Goal: Transaction & Acquisition: Subscribe to service/newsletter

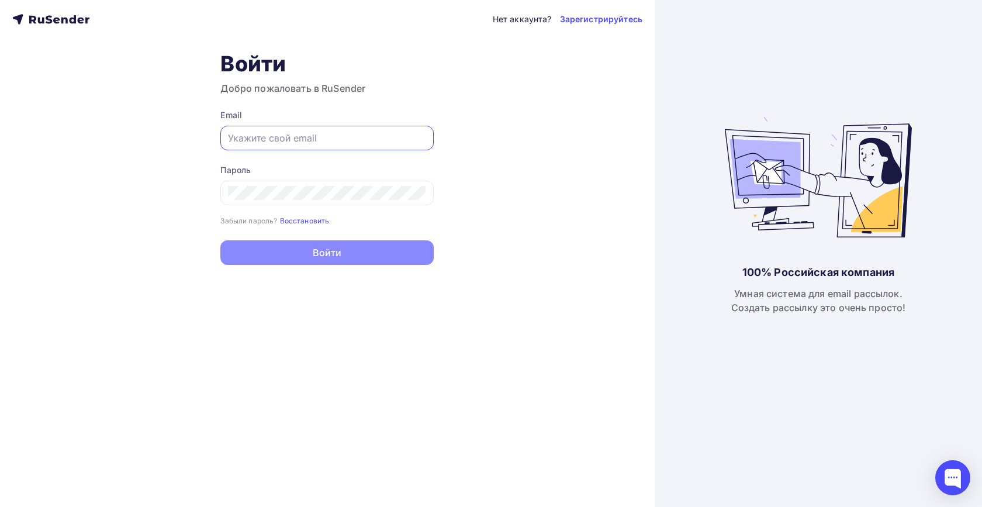
type input "[EMAIL_ADDRESS][DOMAIN_NAME]"
click at [327, 254] on button "Войти" at bounding box center [326, 252] width 213 height 25
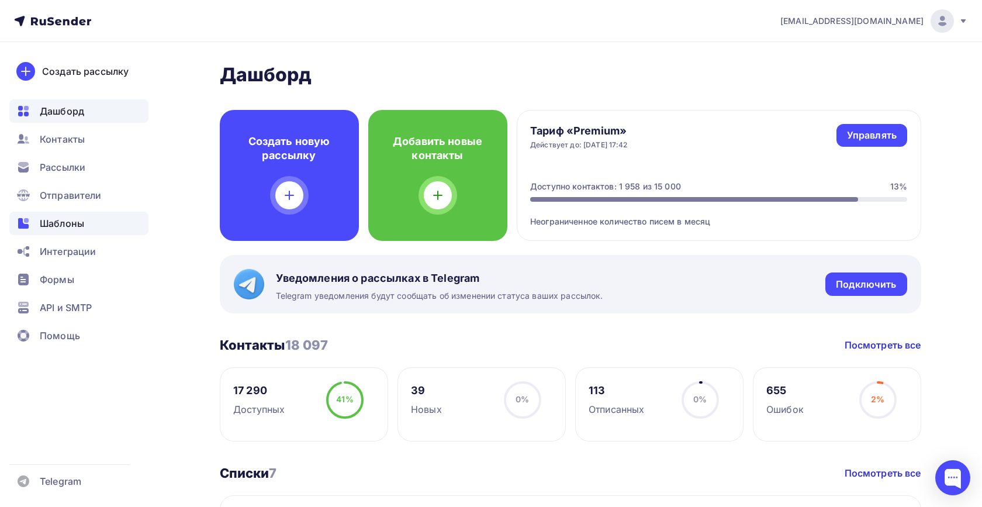
click at [71, 222] on span "Шаблоны" at bounding box center [62, 223] width 44 height 14
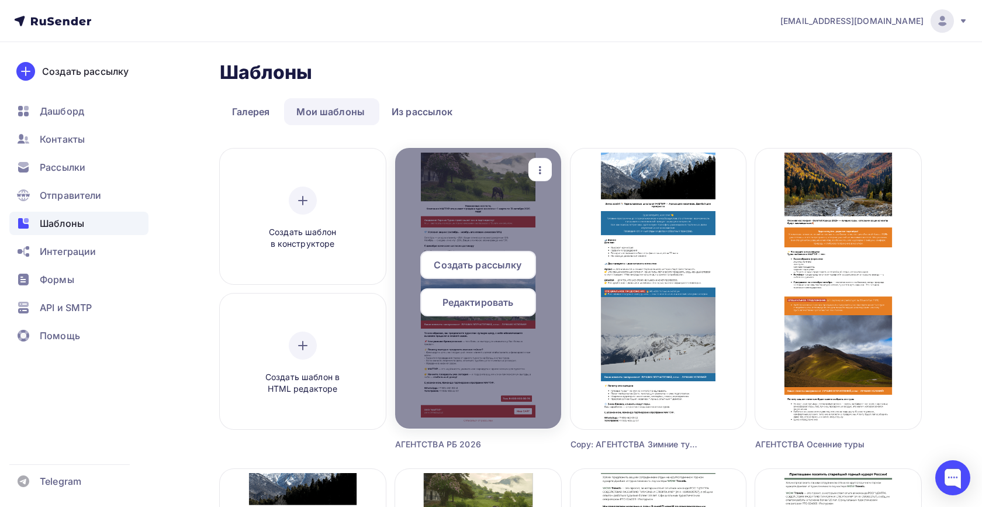
click at [501, 303] on span "Редактировать" at bounding box center [477, 302] width 71 height 14
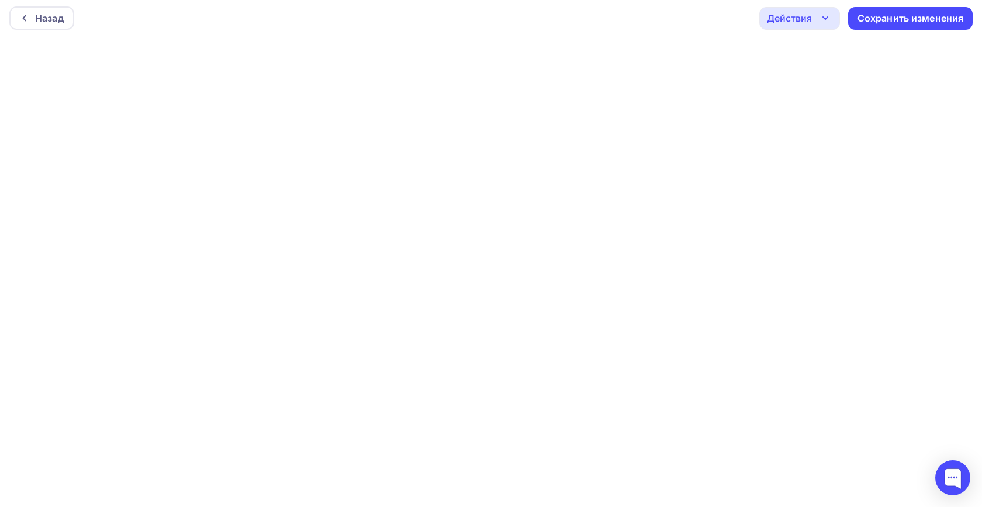
scroll to position [3, 0]
click at [923, 19] on div "Сохранить изменения" at bounding box center [910, 18] width 106 height 13
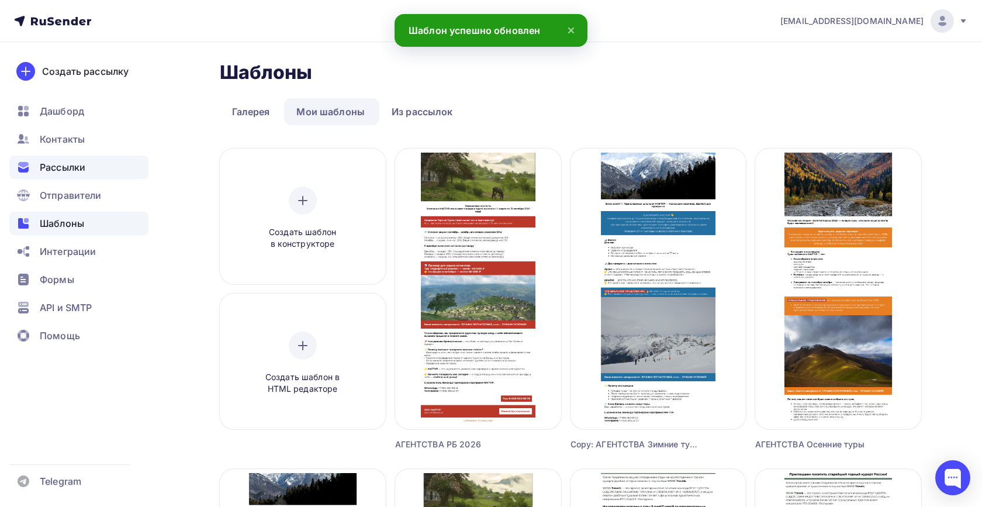
click at [91, 167] on div "Рассылки" at bounding box center [78, 166] width 139 height 23
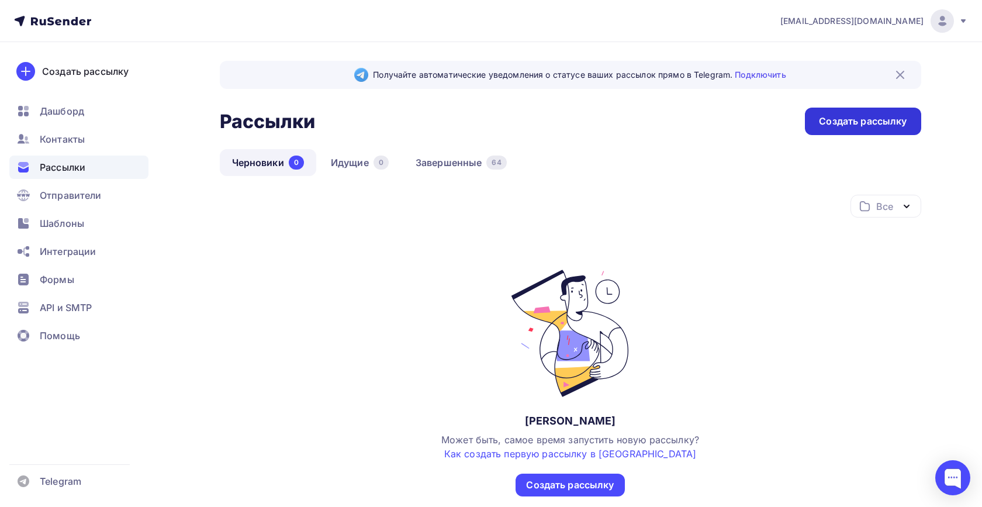
click at [872, 127] on div "Создать рассылку" at bounding box center [863, 121] width 88 height 13
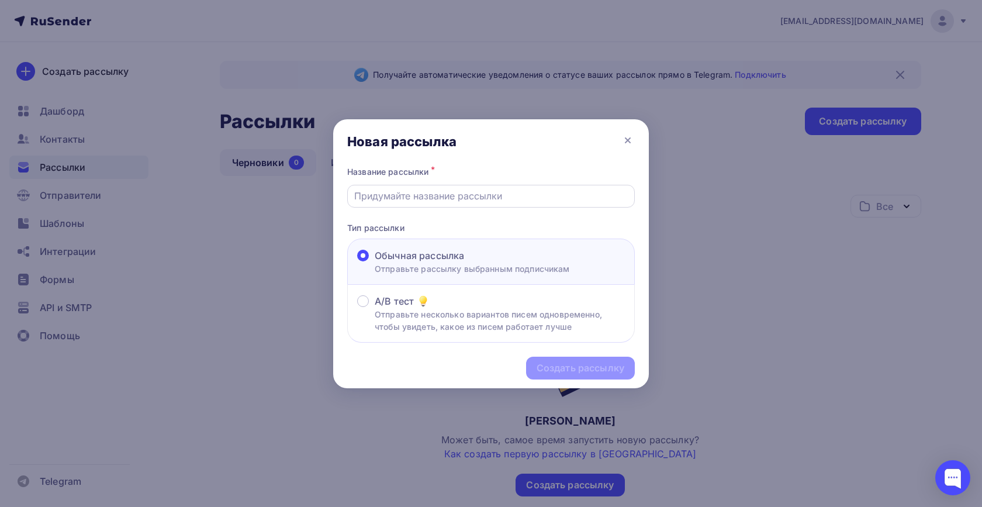
click at [442, 200] on input "text" at bounding box center [491, 196] width 274 height 14
type input "рб все агенты"
click at [581, 372] on div "Создать рассылку" at bounding box center [580, 367] width 88 height 13
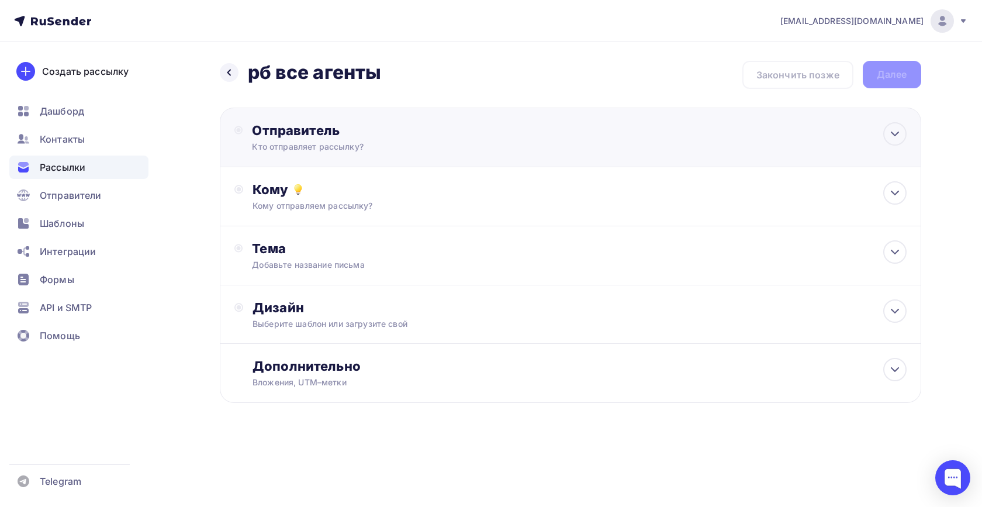
click at [447, 145] on div "Кто отправляет рассылку?" at bounding box center [366, 147] width 228 height 12
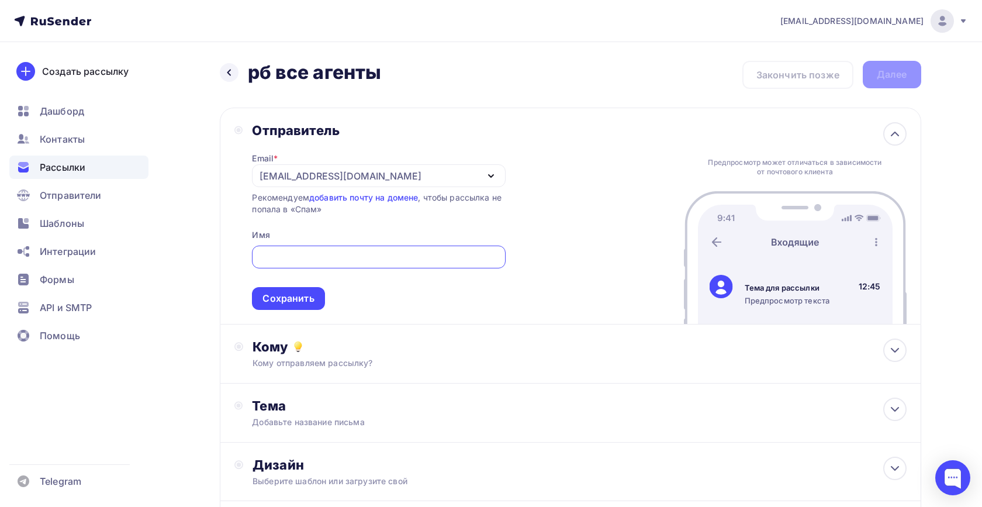
click at [344, 179] on div "[EMAIL_ADDRESS][DOMAIN_NAME]" at bounding box center [340, 176] width 162 height 14
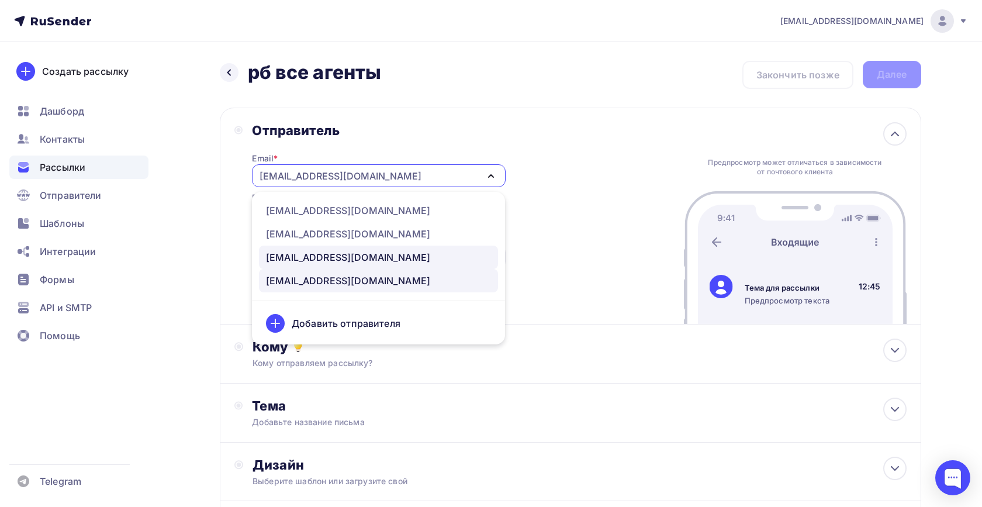
click at [334, 262] on div "[EMAIL_ADDRESS][DOMAIN_NAME]" at bounding box center [348, 257] width 164 height 14
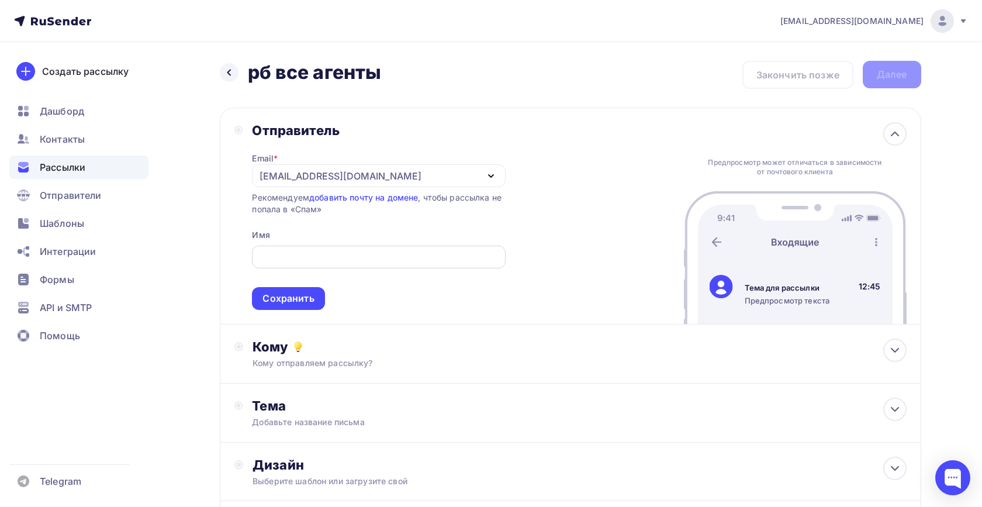
click at [291, 252] on input "text" at bounding box center [379, 257] width 240 height 14
type input "Команда МАГТУР"
click at [280, 305] on div "Сохранить" at bounding box center [287, 298] width 51 height 13
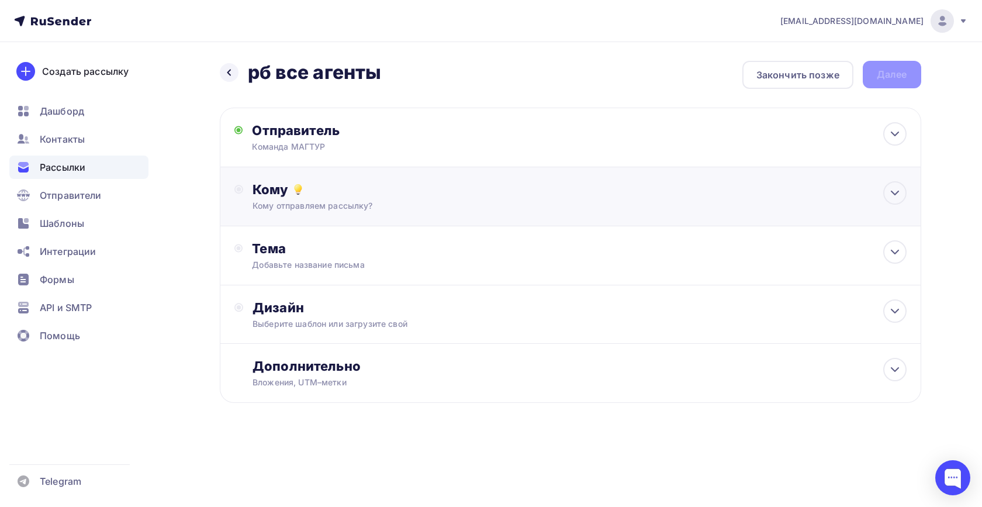
click at [377, 209] on div "Кому отправляем рассылку?" at bounding box center [546, 206] width 588 height 12
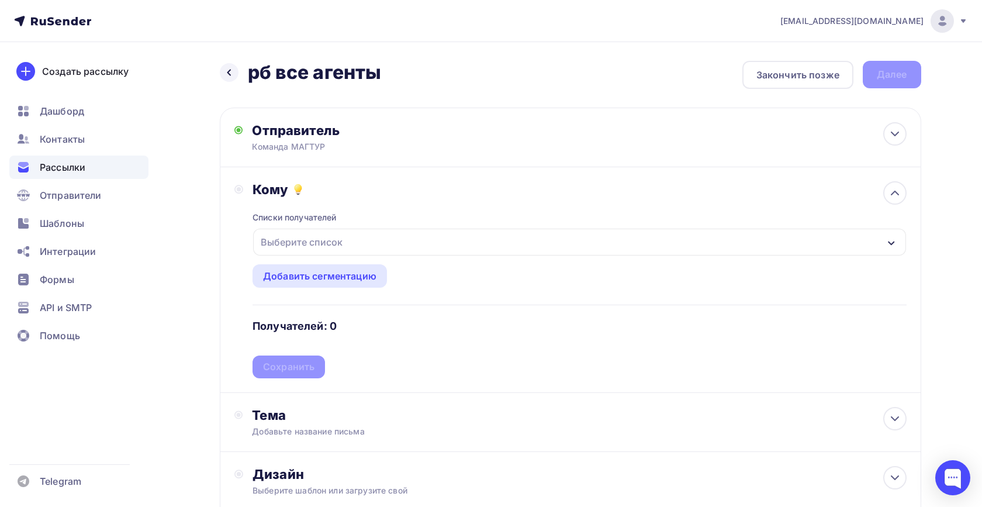
click at [358, 245] on div "Выберите список" at bounding box center [579, 241] width 652 height 27
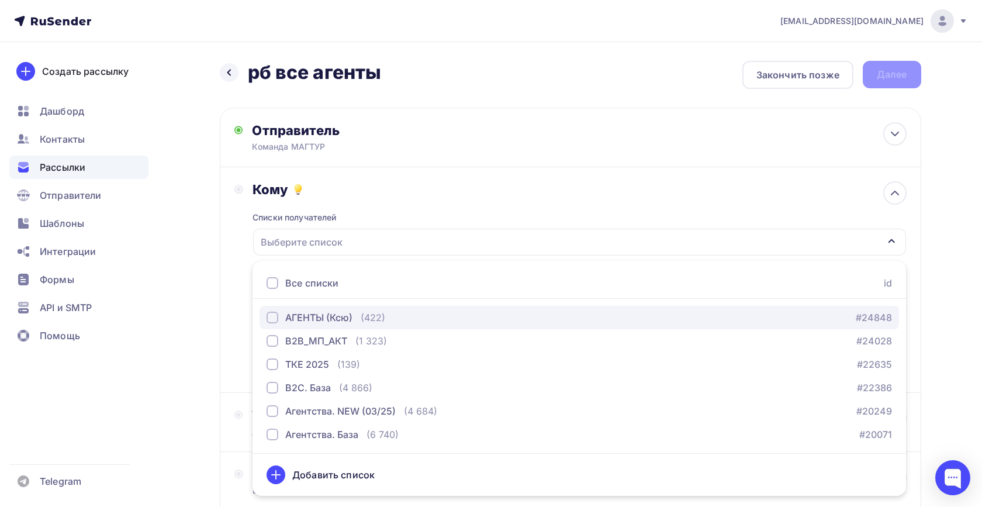
click at [272, 317] on div "button" at bounding box center [272, 317] width 12 height 12
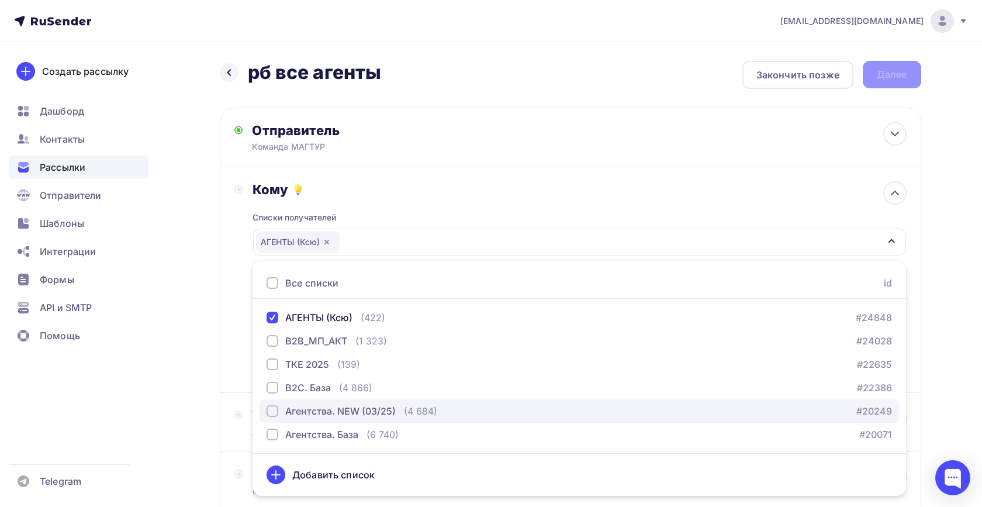
click at [271, 408] on div "button" at bounding box center [272, 411] width 12 height 12
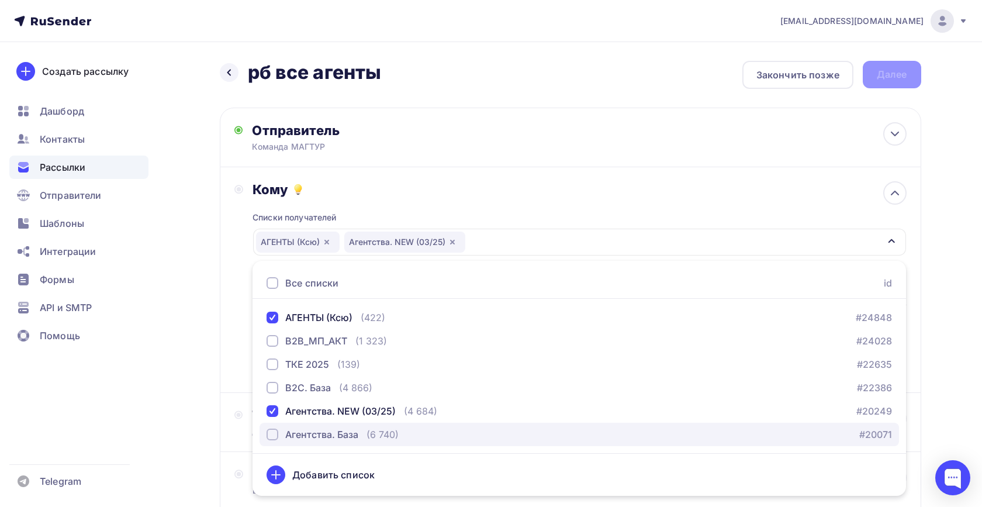
click at [273, 435] on div "button" at bounding box center [272, 434] width 12 height 12
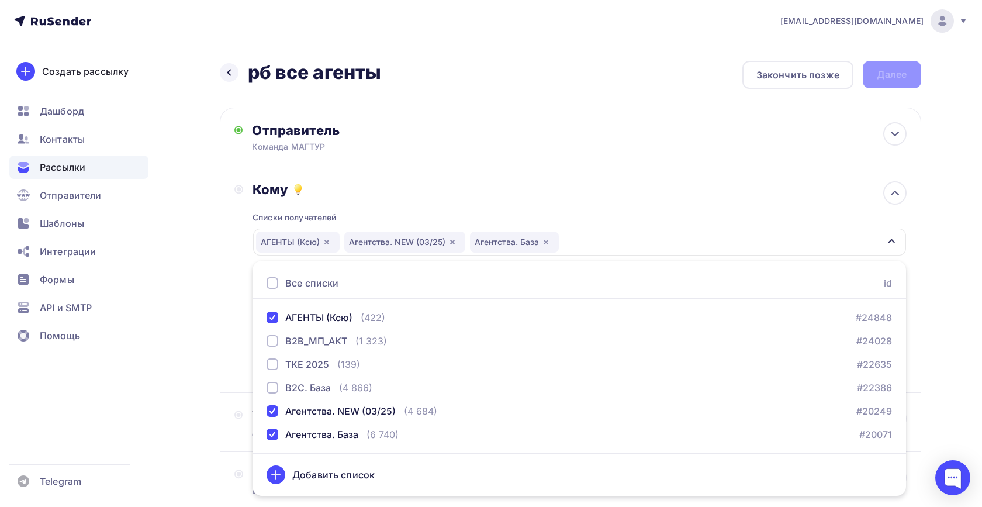
click at [890, 240] on icon "button" at bounding box center [890, 240] width 9 height 9
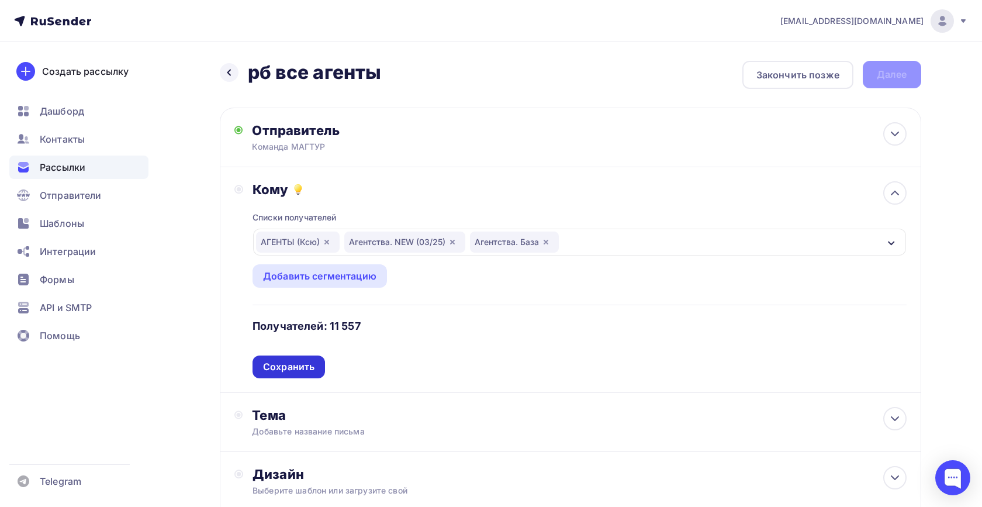
click at [309, 366] on div "Сохранить" at bounding box center [288, 366] width 51 height 13
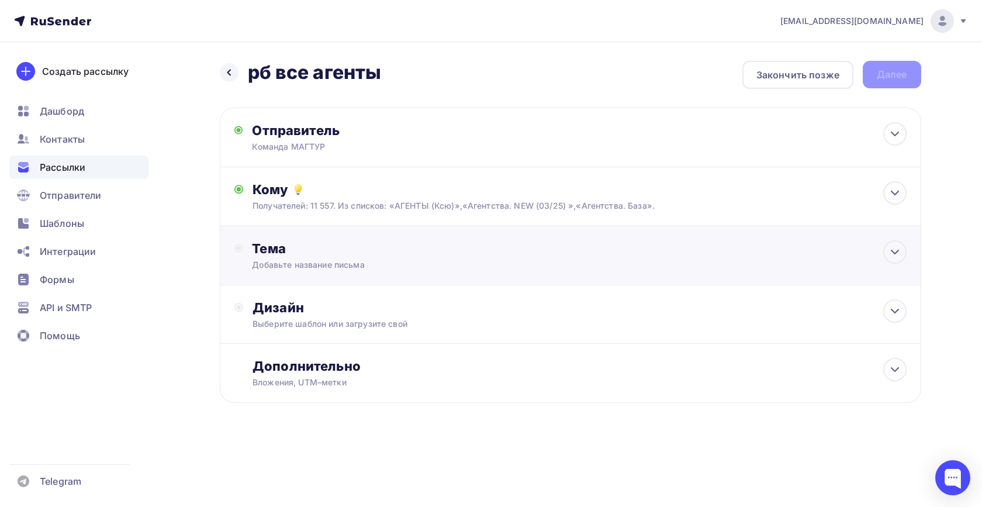
click at [385, 272] on div "Тема Добавьте название письма Тема * Рекомендуем использовать не более 150 симв…" at bounding box center [570, 255] width 701 height 59
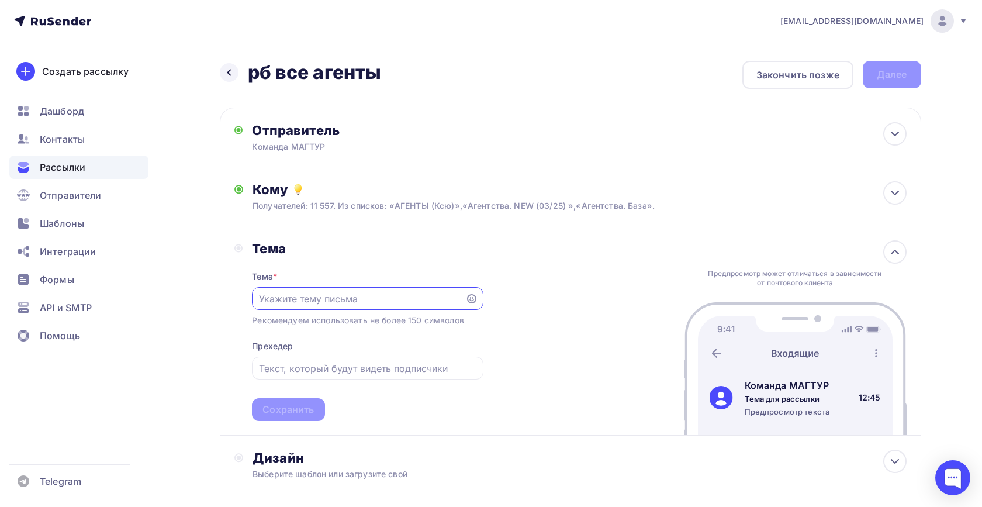
paste input "🚀 Раннее бронирование туров МАГТУР 2026 — до +25% выгоды для ваших клиентов и д…"
type input "🚀 Раннее бронирование туров МАГТУР 2026 — до +25% выгоды для ваших клиентов и д…"
drag, startPoint x: 462, startPoint y: 299, endPoint x: 341, endPoint y: 297, distance: 120.4
click at [341, 297] on div "🚀 Раннее бронирование туров МАГТУР 2026 — до +25% выгоды для ваших клиентов и д…" at bounding box center [367, 298] width 231 height 23
click at [446, 302] on input "🚀 Раннее бронирование туров МАГТУР 2026 — до +25% выгоды для ваших клиентов и д…" at bounding box center [359, 299] width 200 height 14
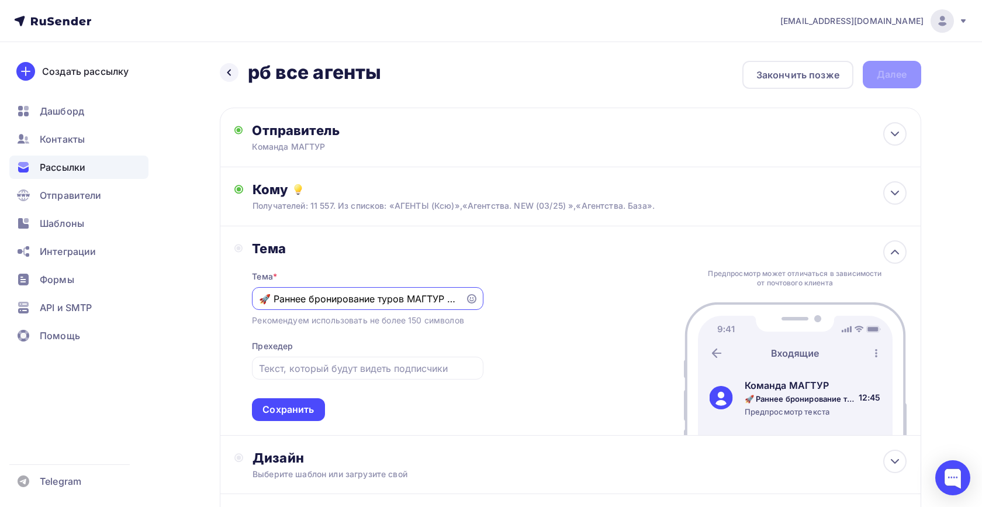
drag, startPoint x: 385, startPoint y: 300, endPoint x: 576, endPoint y: 300, distance: 191.1
click at [576, 300] on div "Тема Тема * 🚀 Раннее бронирование туров МАГТУР 2026 — до +25% выгоды для ваших …" at bounding box center [570, 330] width 701 height 209
click at [379, 370] on input "text" at bounding box center [367, 368] width 217 height 14
paste input "до +25% выгоды для ваших клиентов и дохода для вас!"
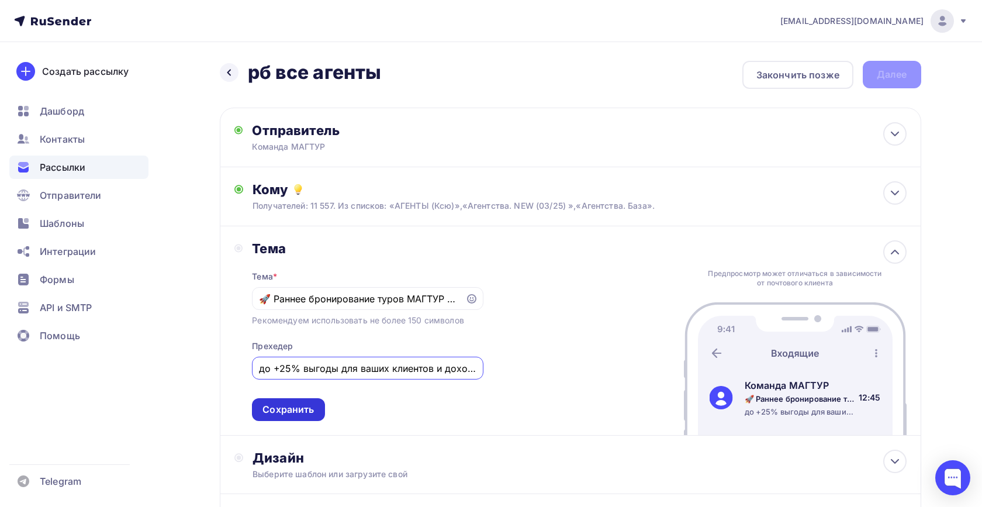
type input "до +25% выгоды для ваших клиентов и дохода для вас!"
click at [298, 416] on div "Сохранить" at bounding box center [287, 409] width 51 height 13
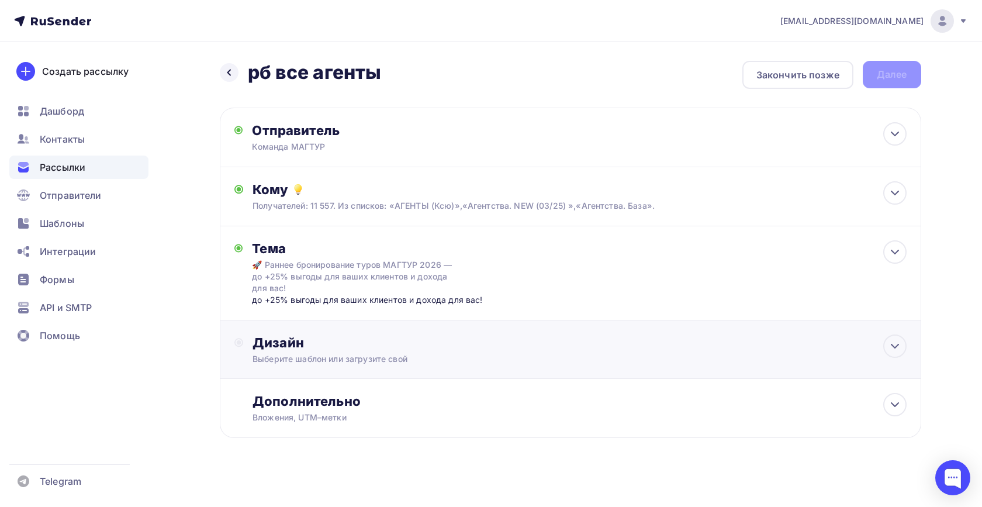
click at [383, 350] on div "Дизайн" at bounding box center [578, 342] width 653 height 16
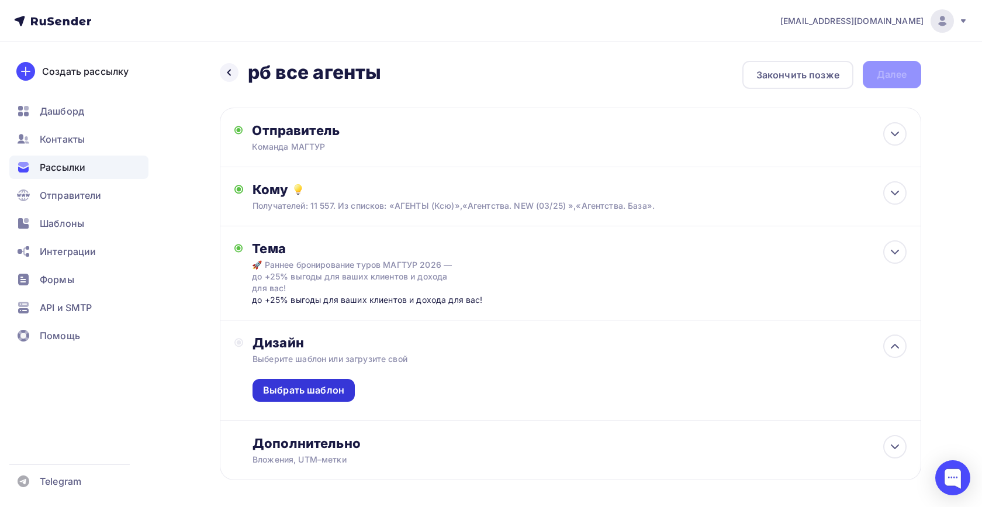
click at [306, 391] on div "Выбрать шаблон" at bounding box center [303, 389] width 81 height 13
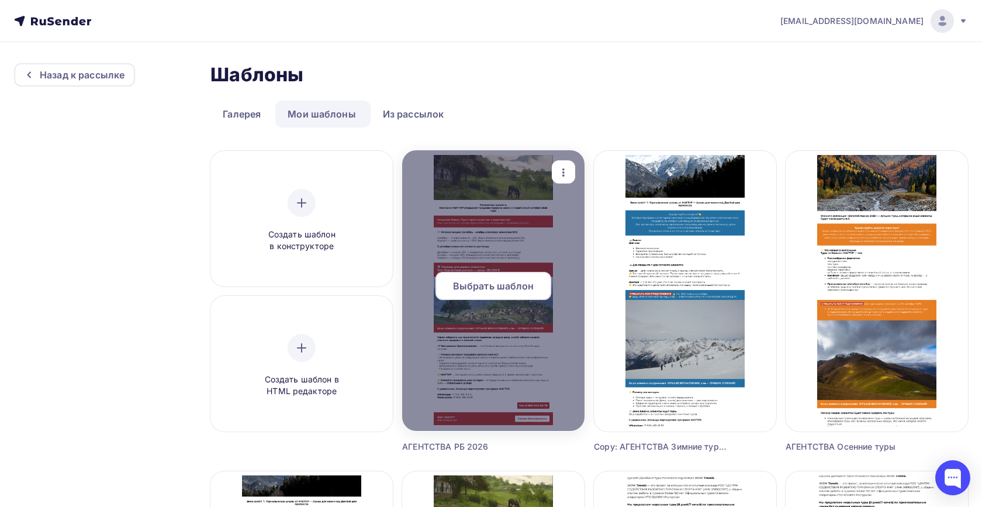
click at [521, 282] on span "Выбрать шаблон" at bounding box center [493, 286] width 81 height 14
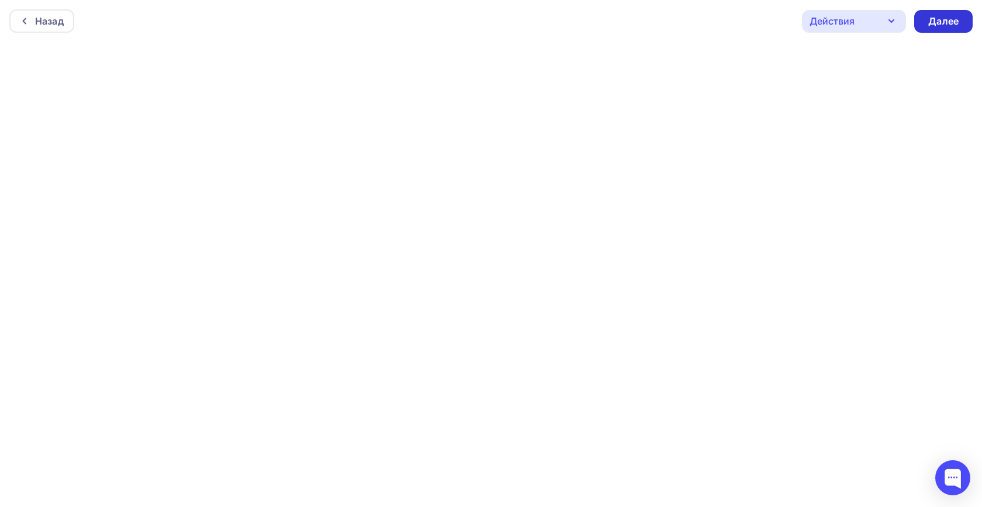
click at [953, 25] on div "Далее" at bounding box center [943, 21] width 30 height 13
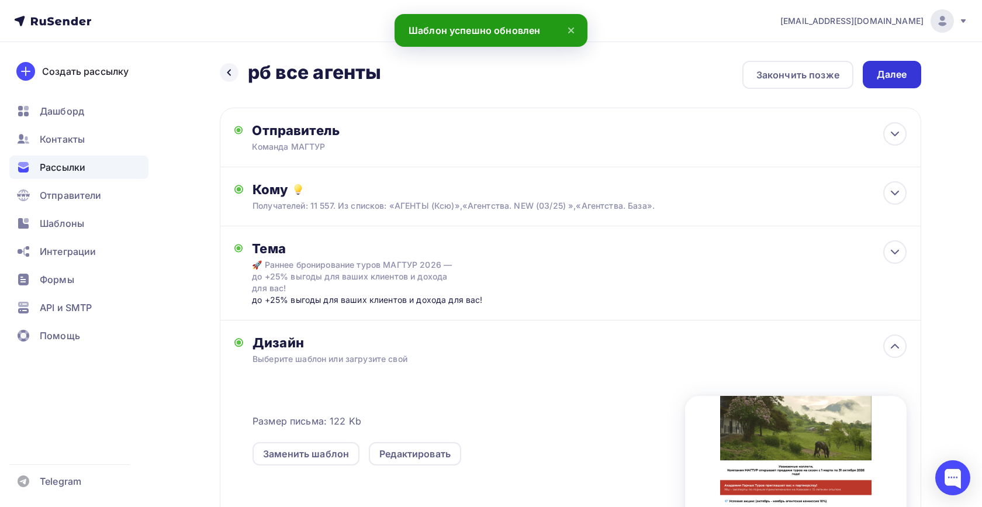
click at [885, 78] on div "Далее" at bounding box center [892, 74] width 30 height 13
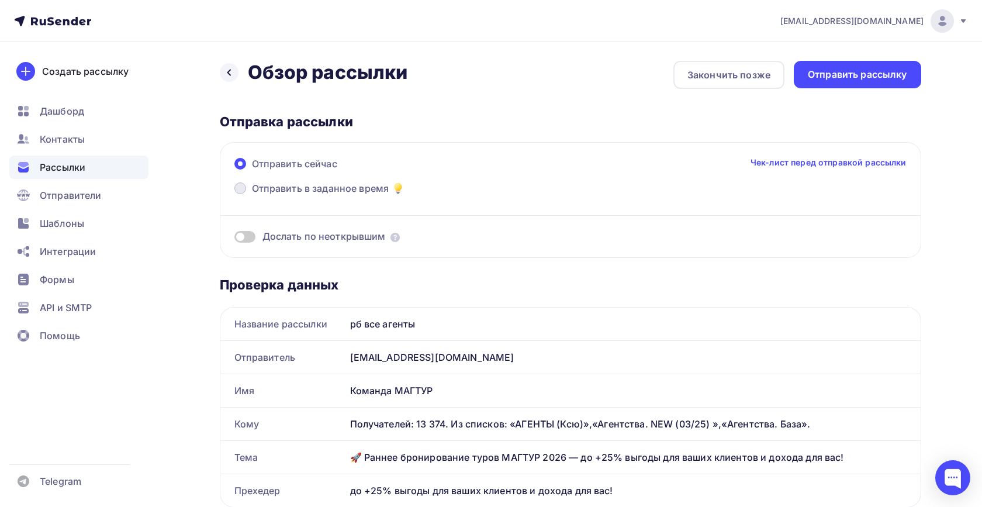
click at [366, 190] on span "Отправить в заданное время" at bounding box center [320, 188] width 137 height 14
click at [252, 195] on input "Отправить в заданное время" at bounding box center [252, 195] width 0 height 0
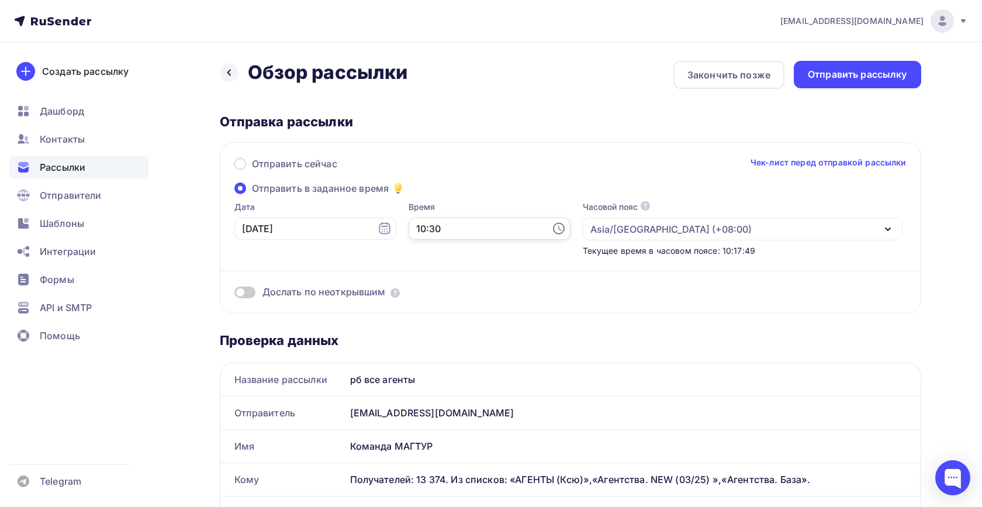
click at [479, 231] on input "10:30" at bounding box center [489, 228] width 162 height 22
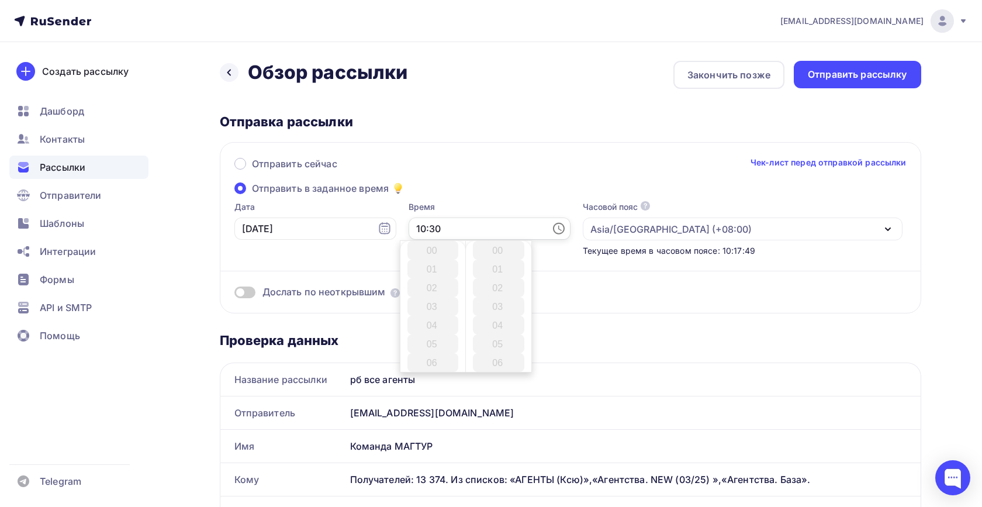
scroll to position [561, 0]
click at [432, 307] on li "13" at bounding box center [432, 306] width 51 height 19
type input "13:30"
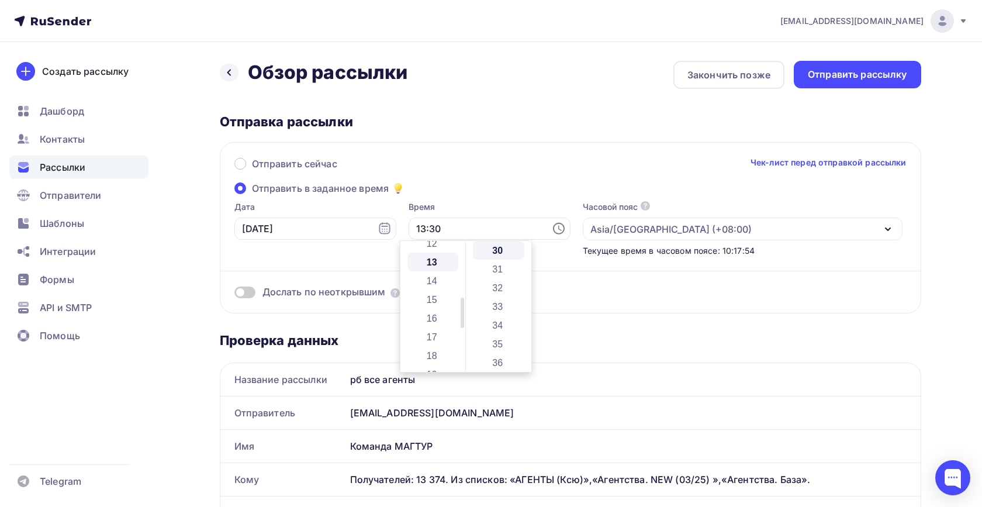
scroll to position [243, 0]
click at [664, 265] on div "Дослать по неоткрывшим" at bounding box center [570, 278] width 672 height 42
click at [889, 224] on icon "button" at bounding box center [888, 229] width 14 height 14
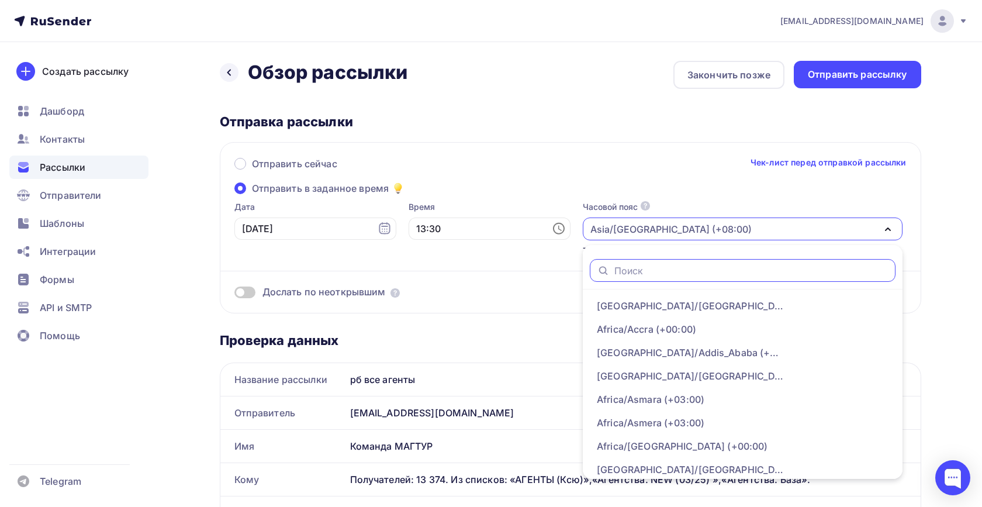
click at [635, 270] on input "text" at bounding box center [751, 270] width 274 height 13
type input "м"
type input "m"
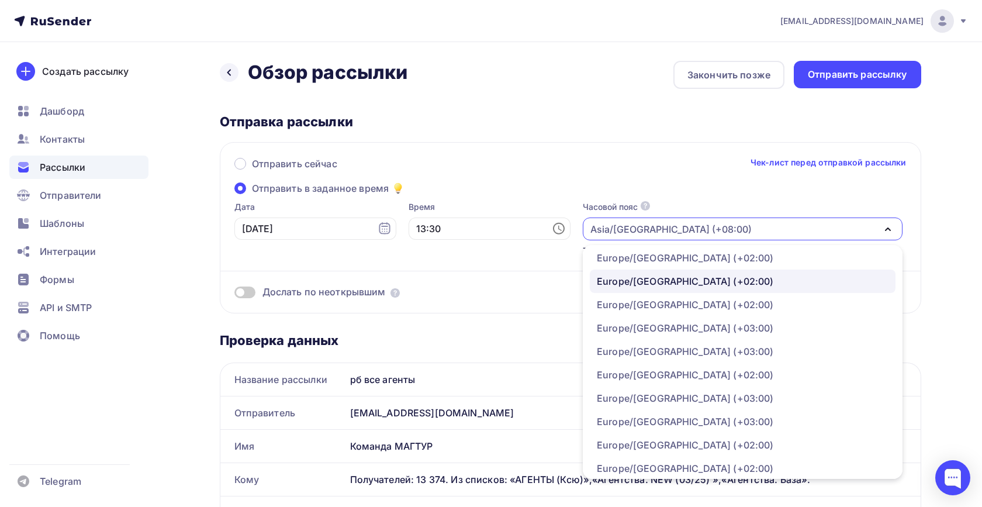
scroll to position [10631, 0]
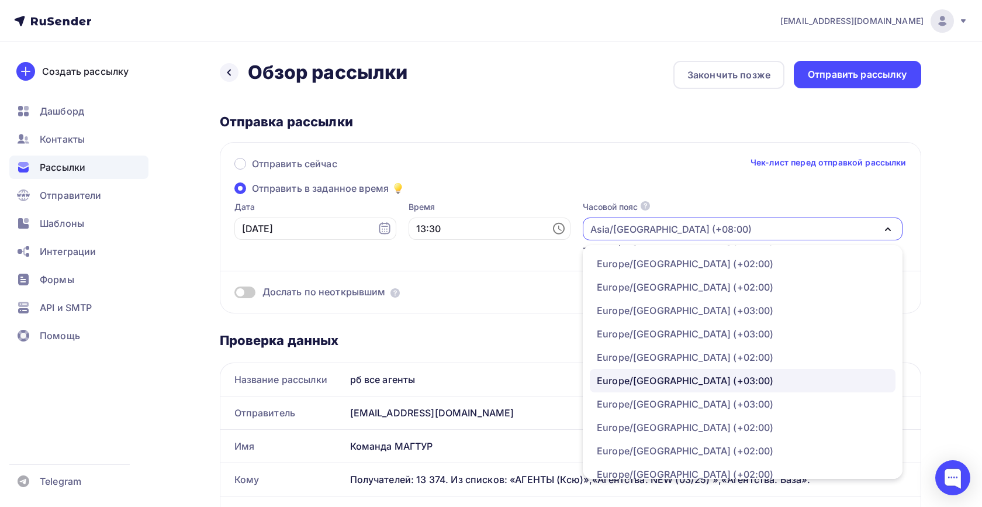
click at [645, 380] on div "Europe/[GEOGRAPHIC_DATA] (+03:00)" at bounding box center [685, 380] width 177 height 14
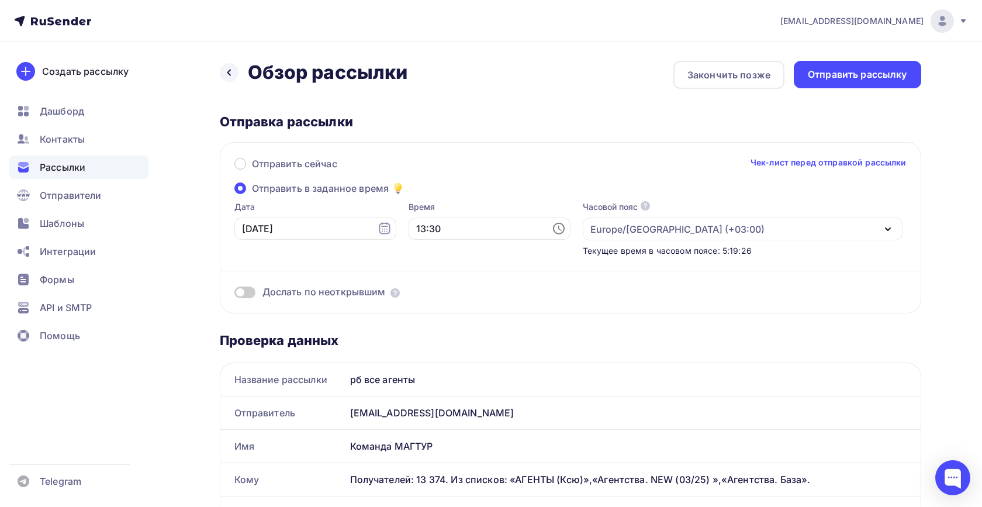
click at [774, 230] on div "Europe/[GEOGRAPHIC_DATA] (+03:00)" at bounding box center [743, 228] width 320 height 23
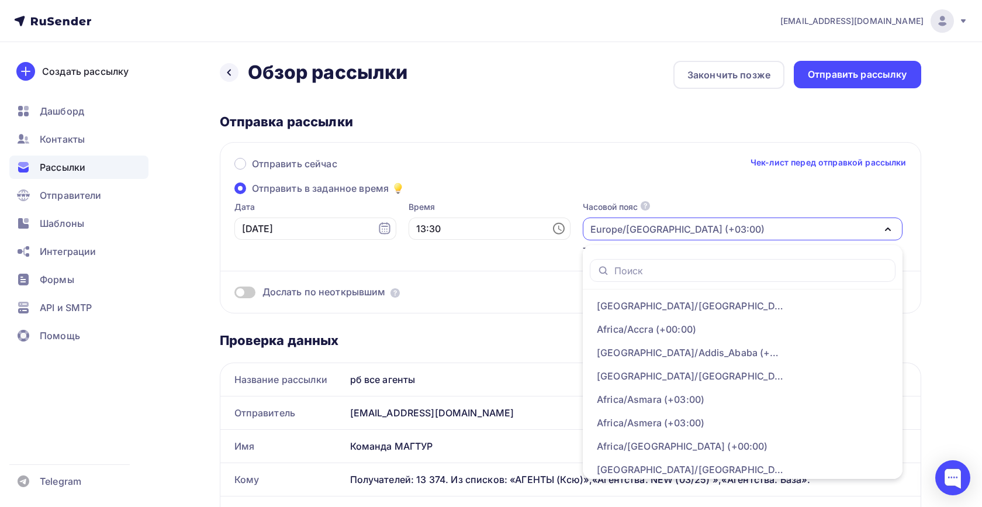
scroll to position [0, 0]
click at [470, 284] on div "Дослать по неоткрывшим" at bounding box center [570, 278] width 672 height 42
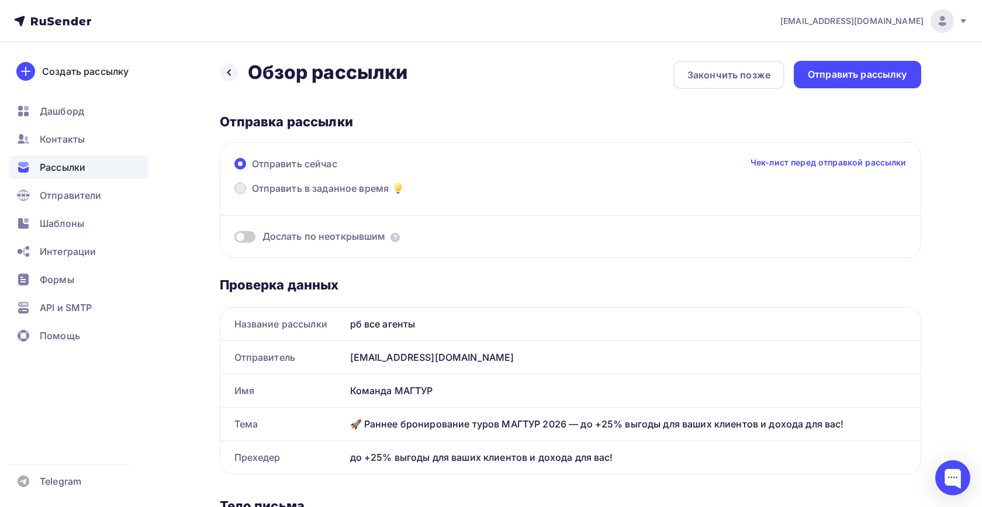
click at [294, 190] on span "Отправить в заданное время" at bounding box center [320, 188] width 137 height 14
click at [252, 195] on input "Отправить в заданное время" at bounding box center [252, 195] width 0 height 0
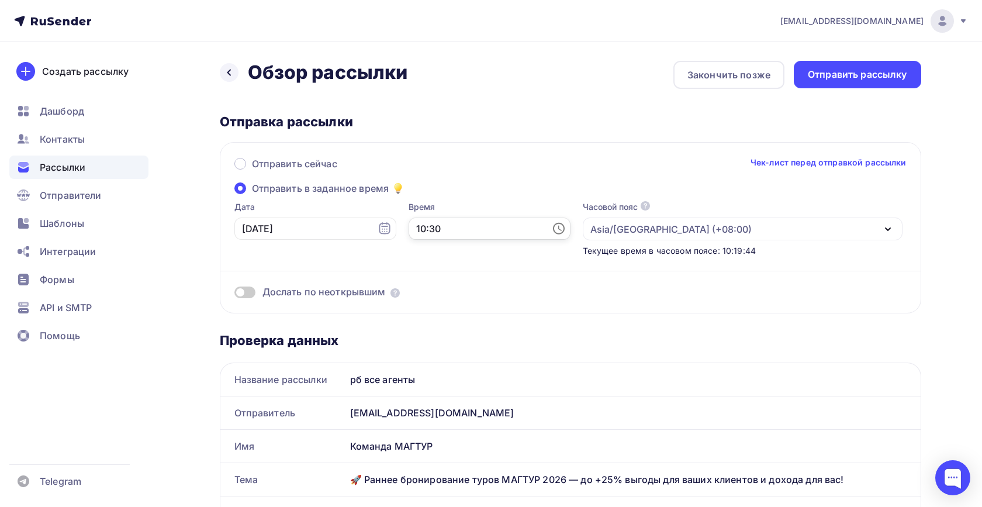
click at [452, 228] on input "10:30" at bounding box center [489, 228] width 162 height 22
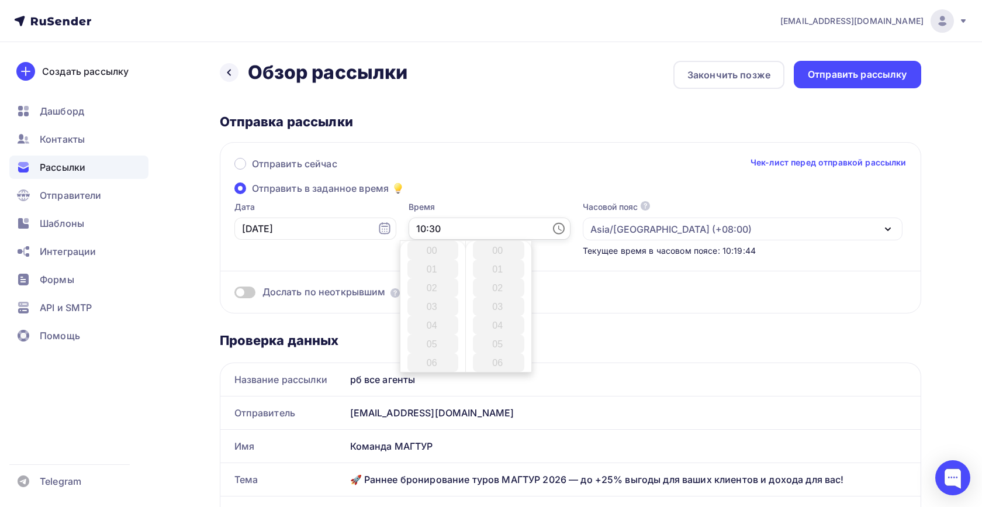
scroll to position [561, 0]
click at [434, 327] on li "14" at bounding box center [432, 325] width 51 height 19
type input "14:30"
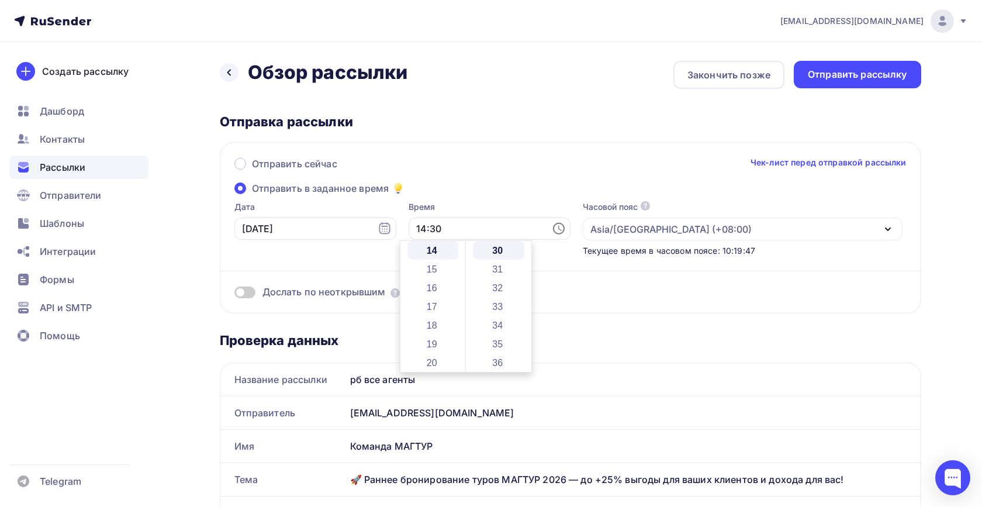
click at [690, 160] on div "Отправить сейчас Чек-лист перед отправкой рассылки" at bounding box center [570, 169] width 672 height 25
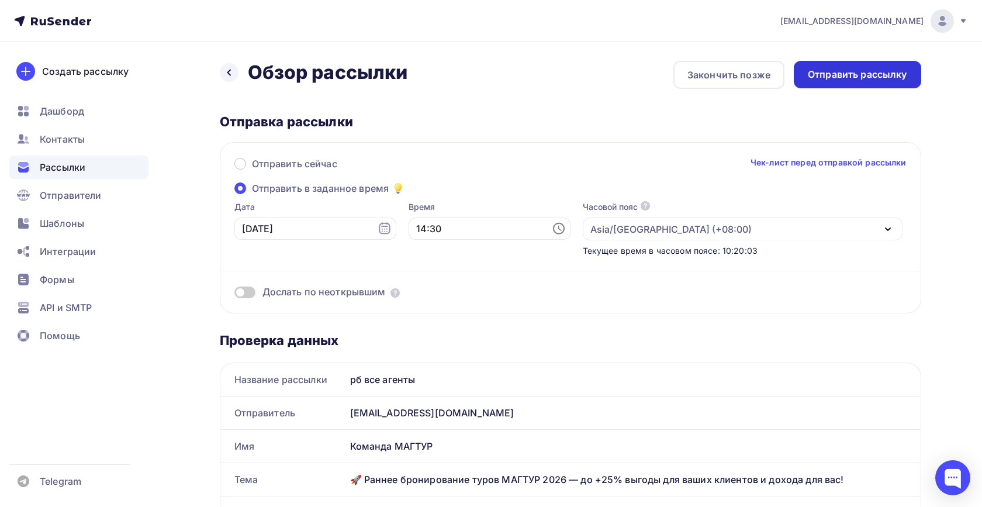
click at [856, 75] on div "Отправить рассылку" at bounding box center [857, 74] width 99 height 13
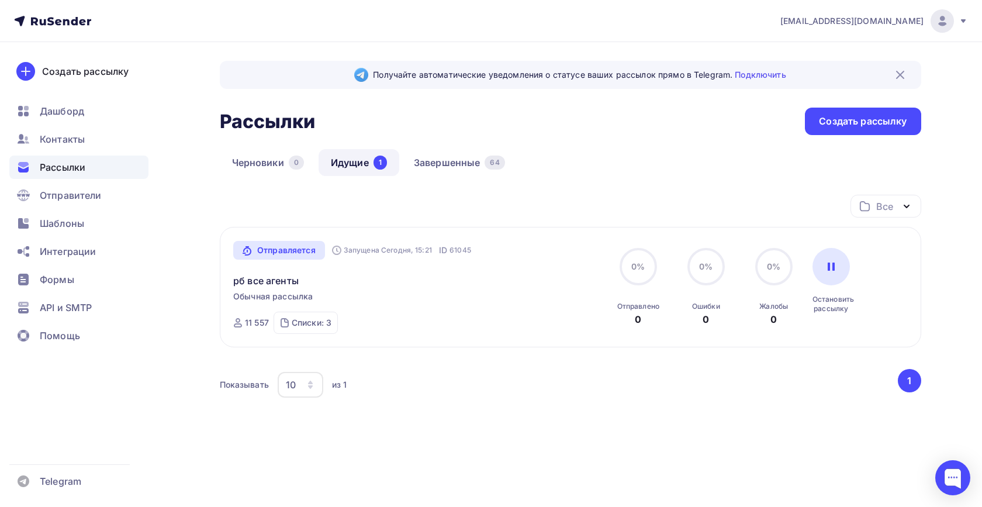
click at [59, 171] on span "Рассылки" at bounding box center [63, 167] width 46 height 14
